Goal: Check status: Check status

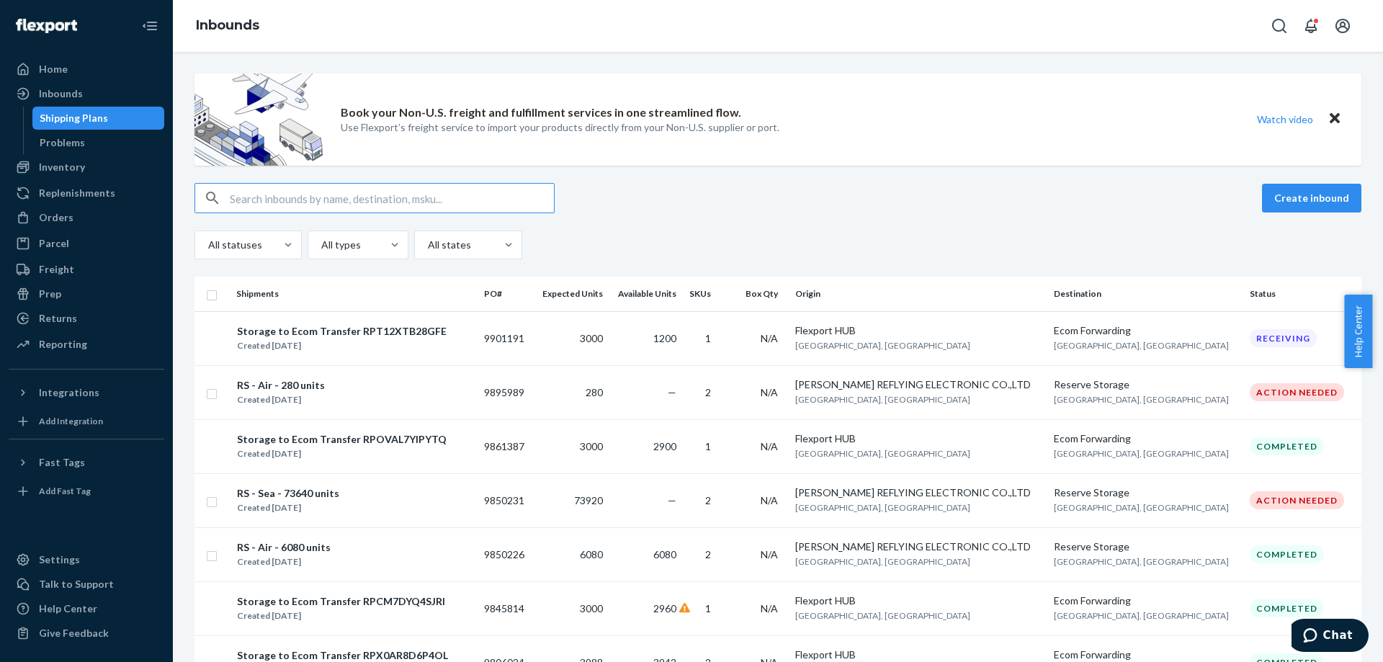
click at [371, 187] on input "text" at bounding box center [392, 198] width 324 height 29
click at [106, 214] on div "Orders" at bounding box center [86, 217] width 153 height 20
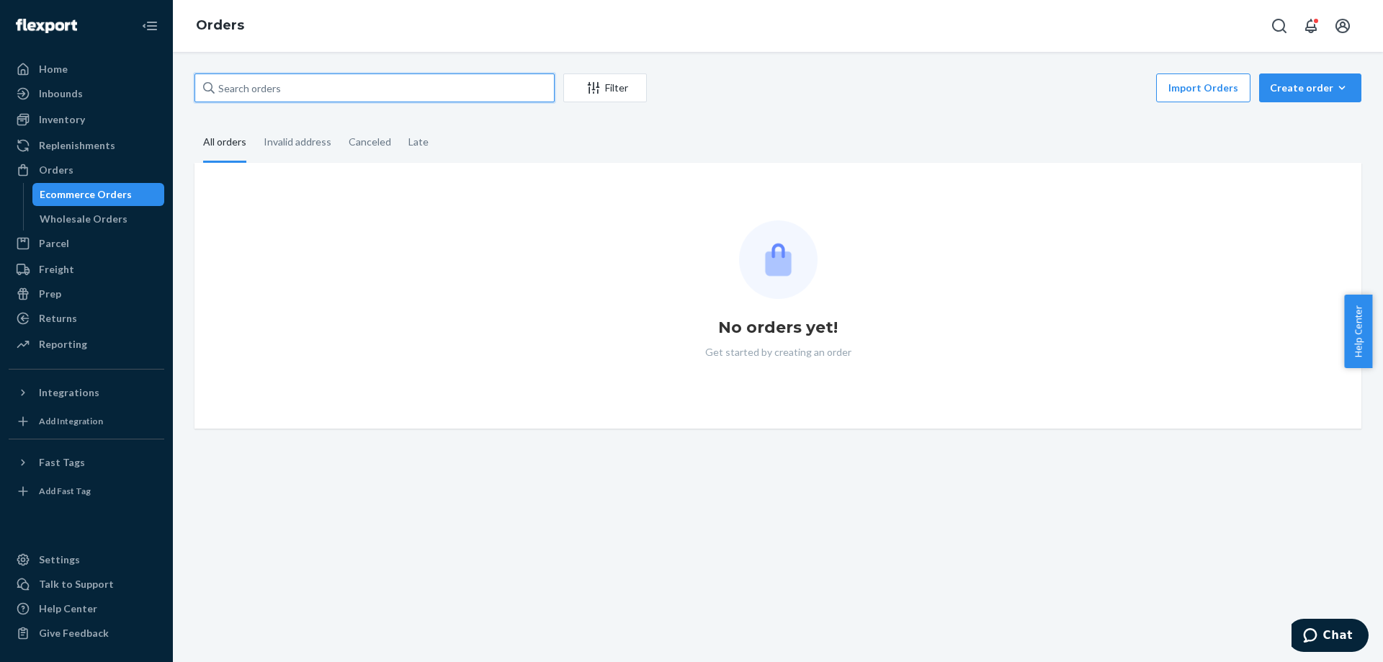
click at [393, 91] on input "text" at bounding box center [375, 87] width 360 height 29
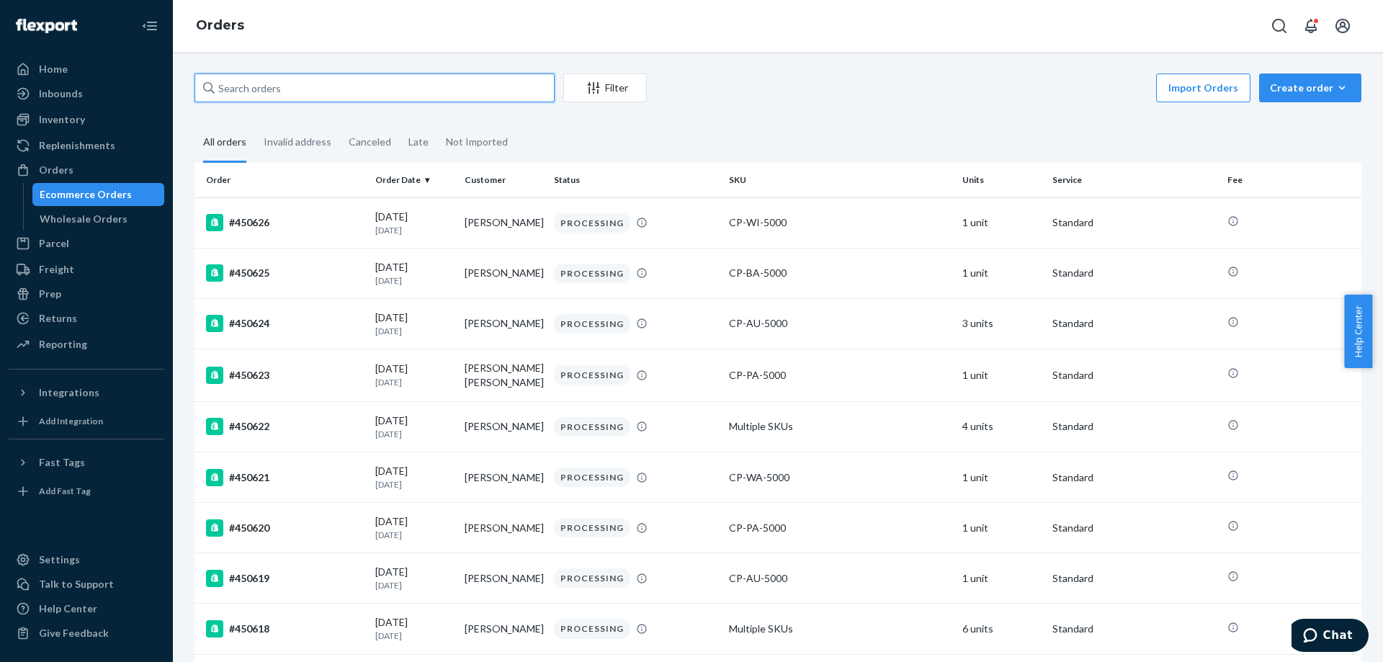
paste input "J2CHRXGDF5"
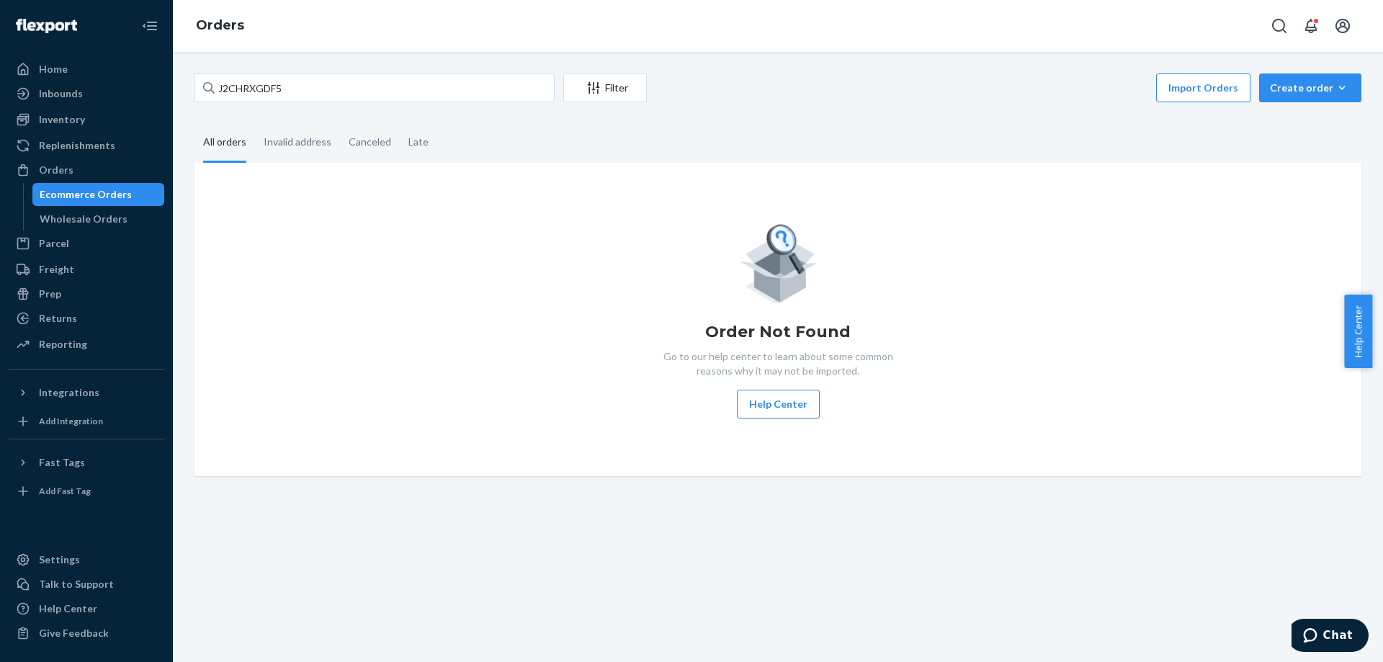
click at [405, 63] on div "J2CHRXGDF5 Filter Import Orders Create order Ecommerce order Removal order All …" at bounding box center [778, 357] width 1210 height 610
click at [383, 83] on input "J2CHRXGDF5" at bounding box center [375, 87] width 360 height 29
paste input "RZS3UNWA6Y"
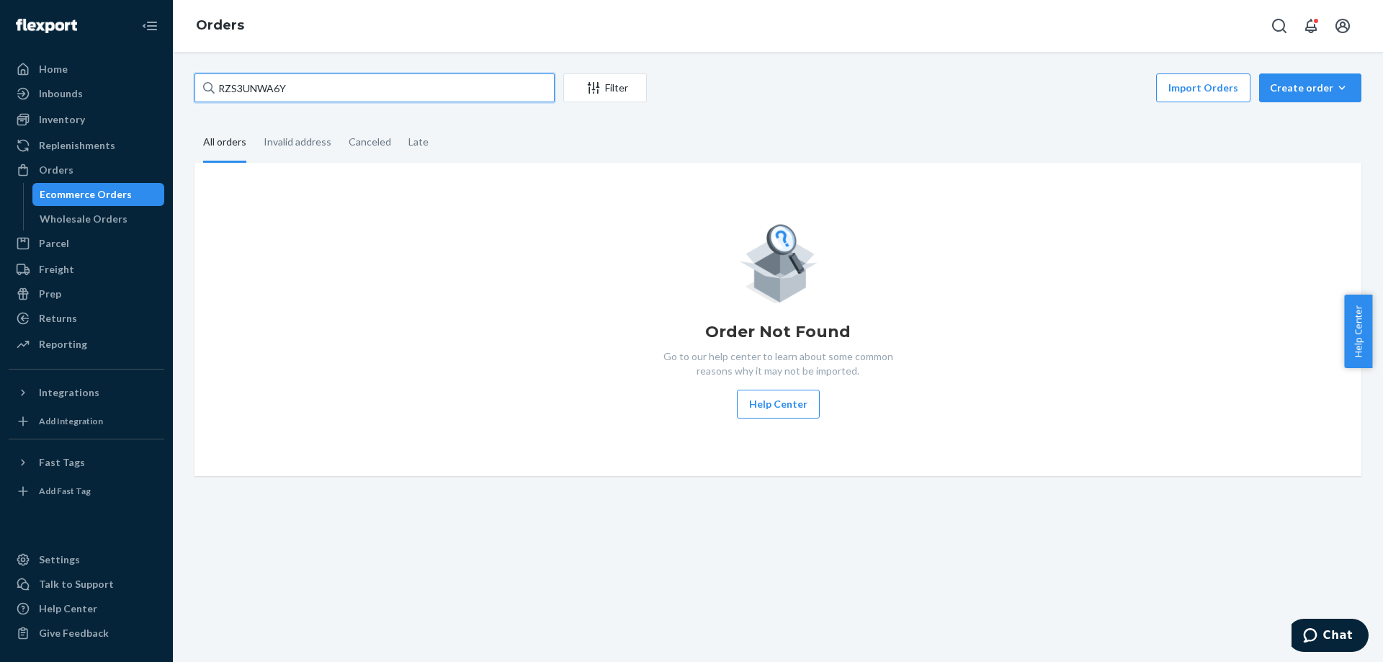
type input "RZS3UNWA6Y"
